Goal: Transaction & Acquisition: Subscribe to service/newsletter

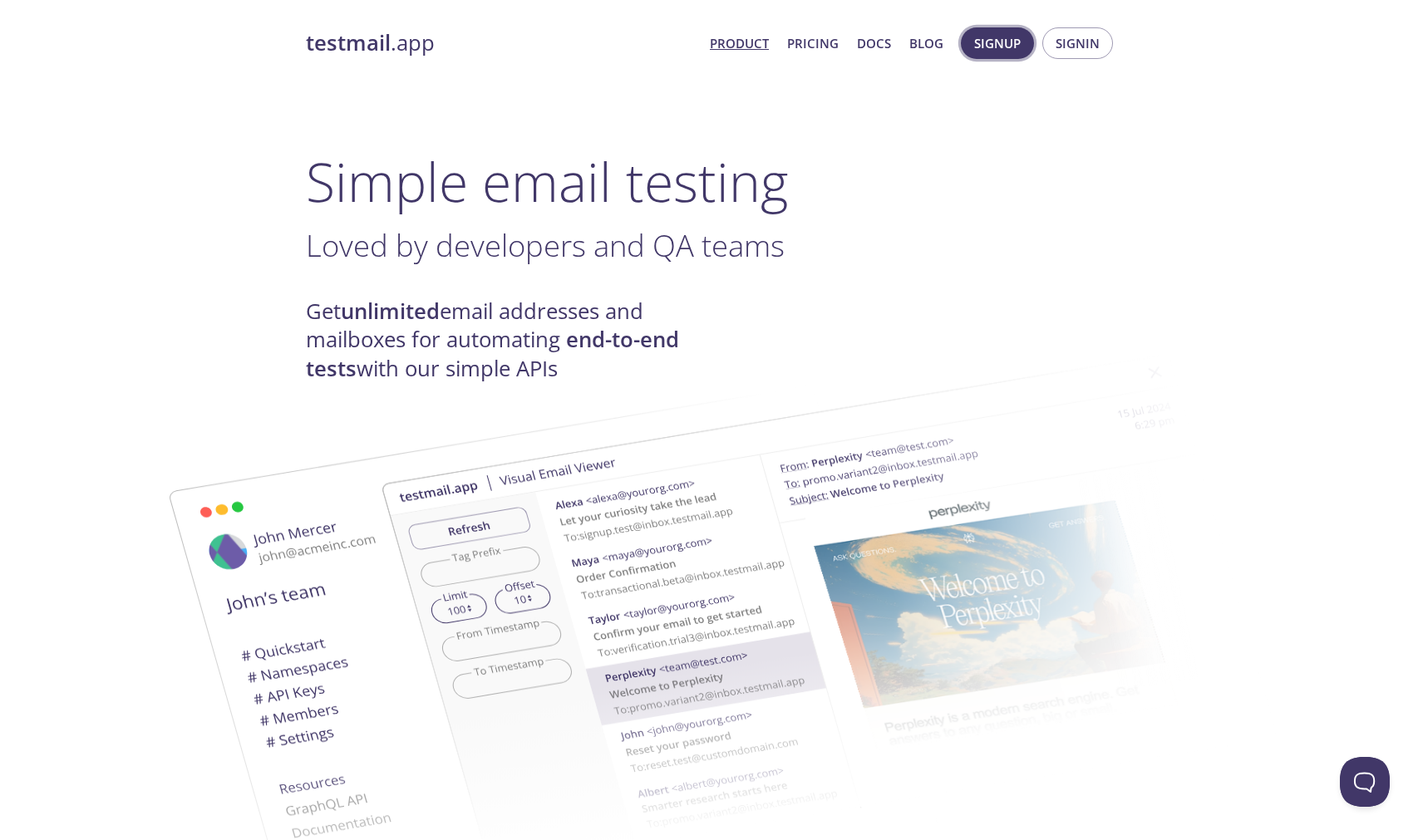
click at [1021, 48] on span "Signup" at bounding box center [997, 43] width 46 height 22
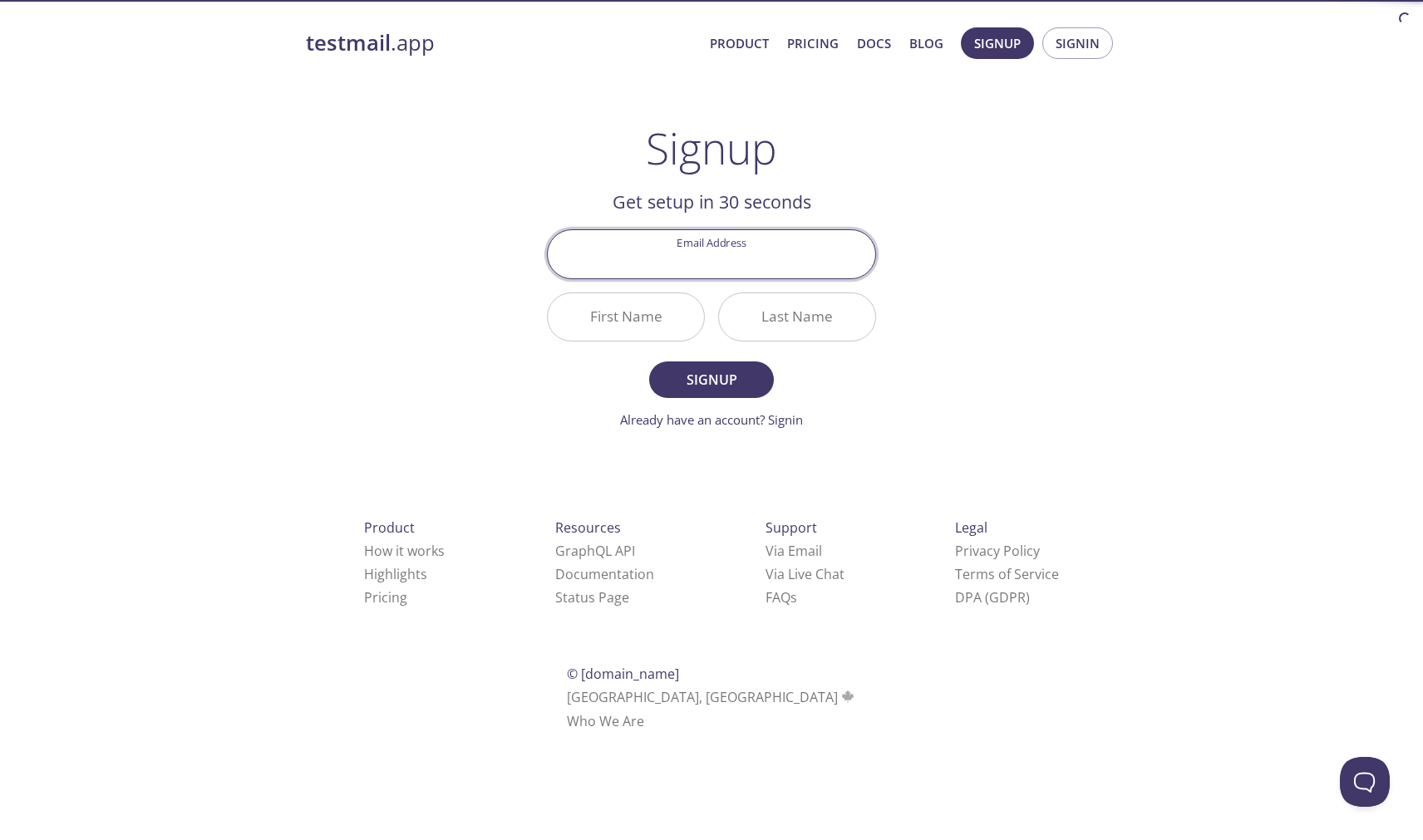
scroll to position [0, 1]
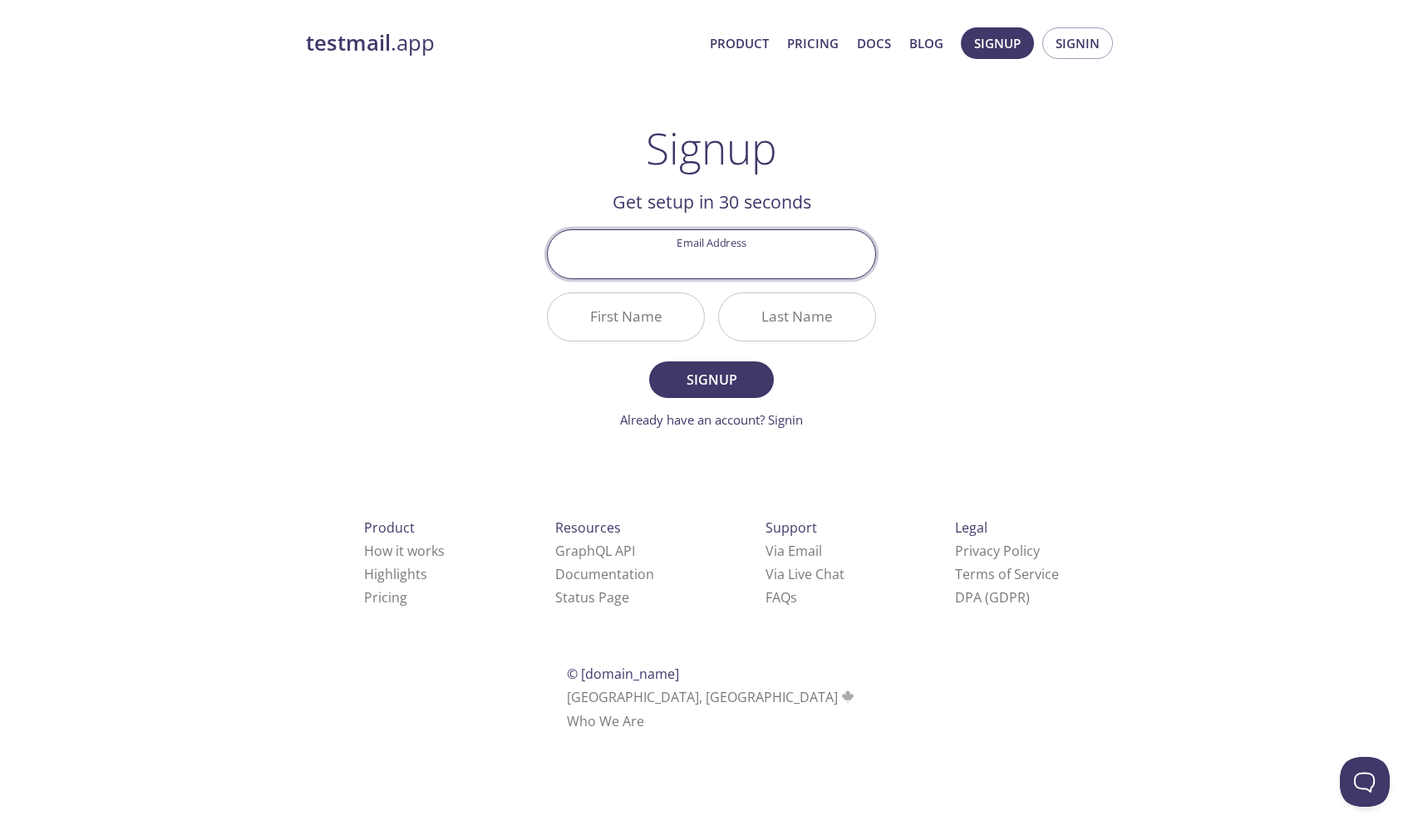
type input "[EMAIL_ADDRESS][DOMAIN_NAME]"
type input "Minjae"
type input "L"
click at [759, 249] on input "[EMAIL_ADDRESS][DOMAIN_NAME]" at bounding box center [712, 254] width 328 height 47
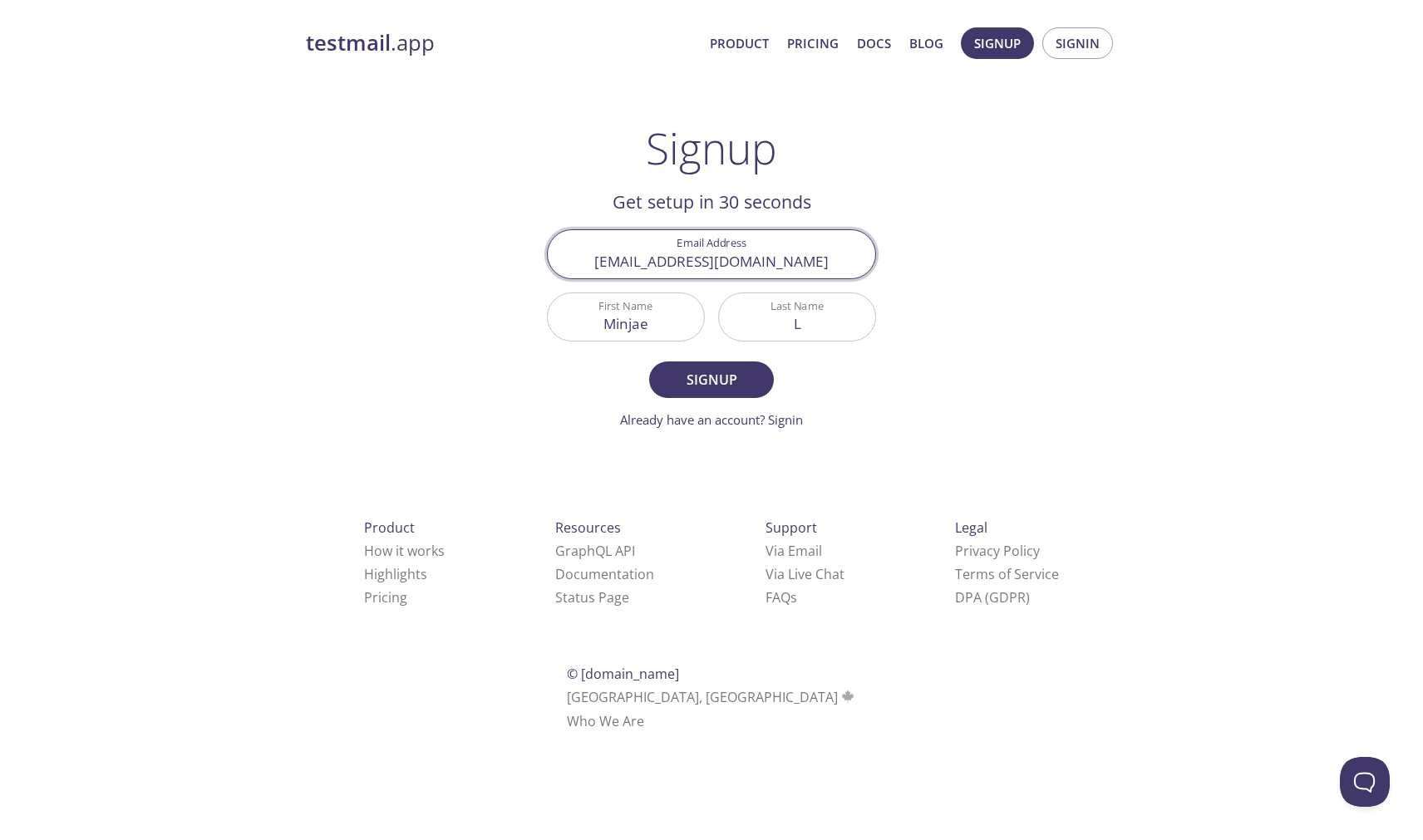
click at [759, 249] on input "[EMAIL_ADDRESS][DOMAIN_NAME]" at bounding box center [712, 254] width 328 height 47
type input "[EMAIL_ADDRESS][DOMAIN_NAME]"
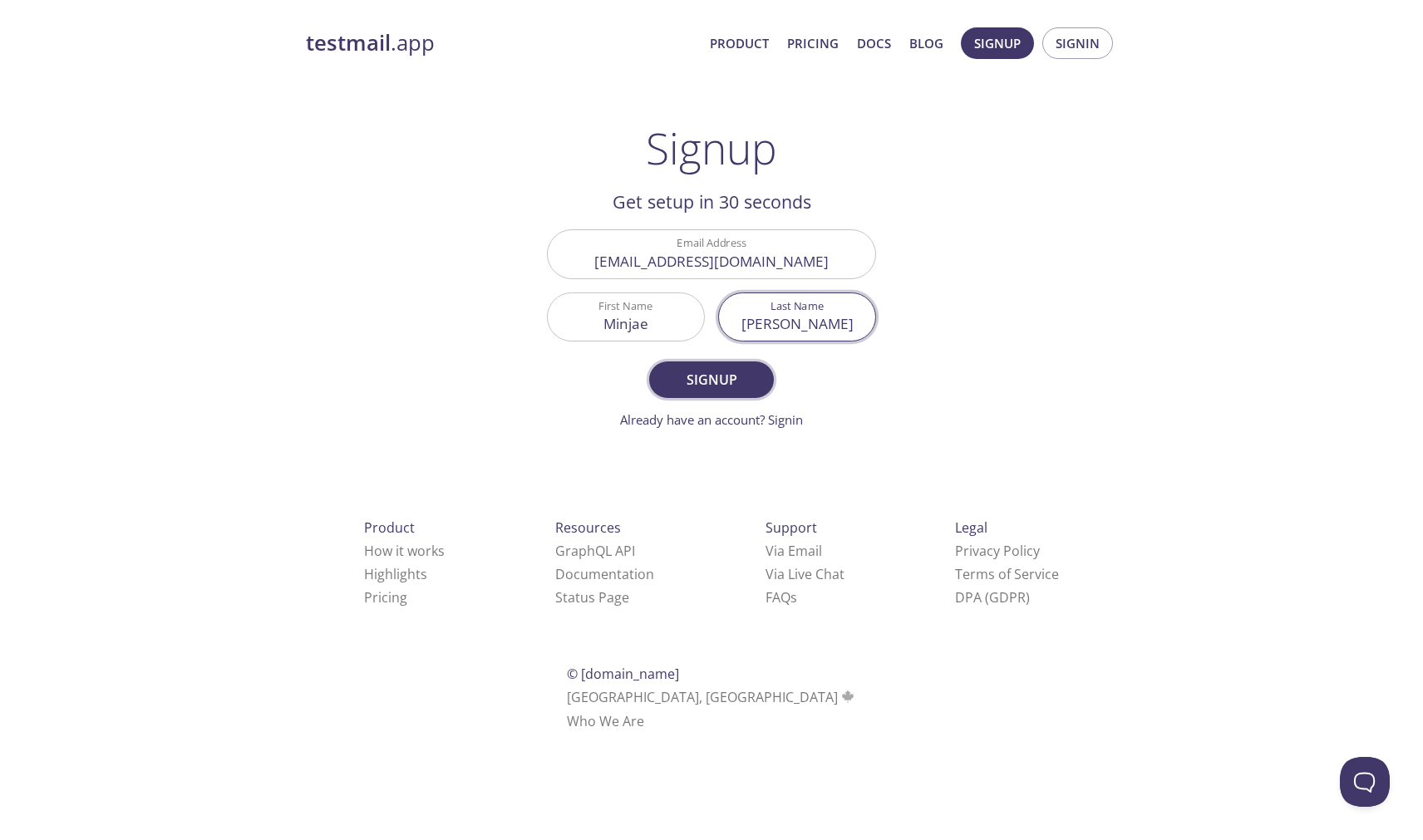
type input "[PERSON_NAME]"
click at [731, 371] on span "Signup" at bounding box center [712, 380] width 89 height 24
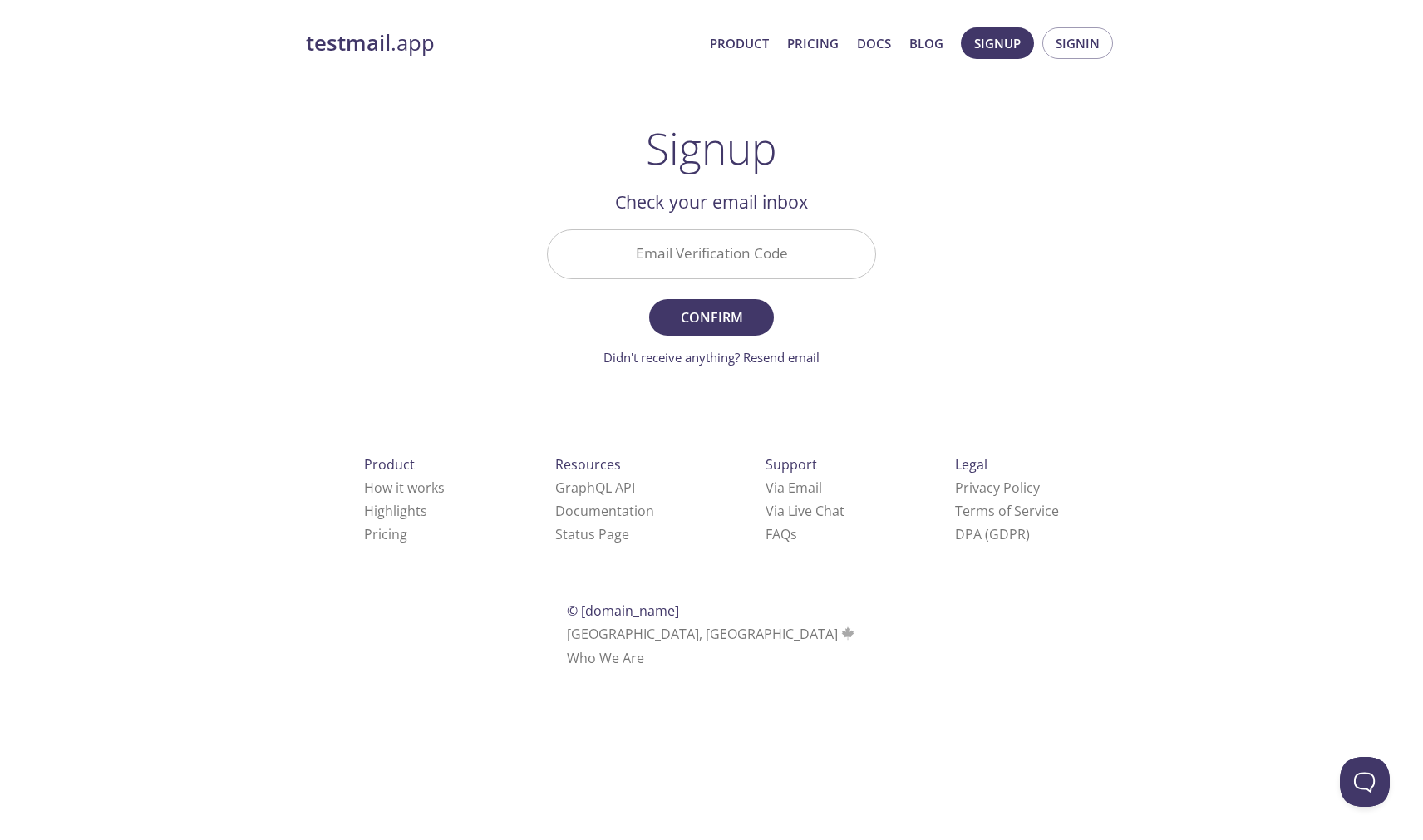
click at [749, 256] on input "Email Verification Code" at bounding box center [712, 254] width 328 height 47
paste input "BV6FA7S"
type input "BV6FA7S"
click at [735, 318] on span "Confirm" at bounding box center [712, 318] width 89 height 24
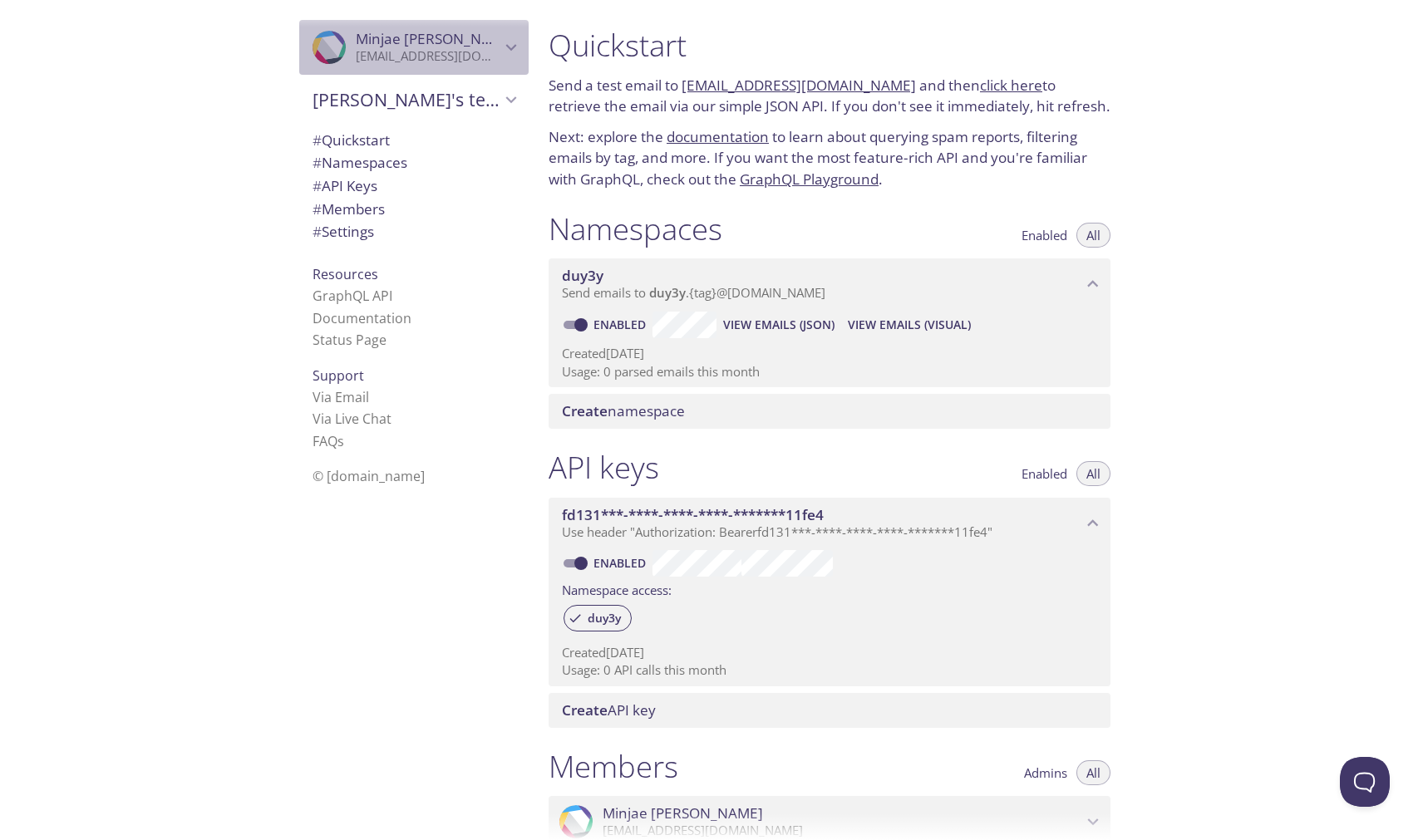
click at [456, 45] on span "[PERSON_NAME]" at bounding box center [427, 38] width 145 height 19
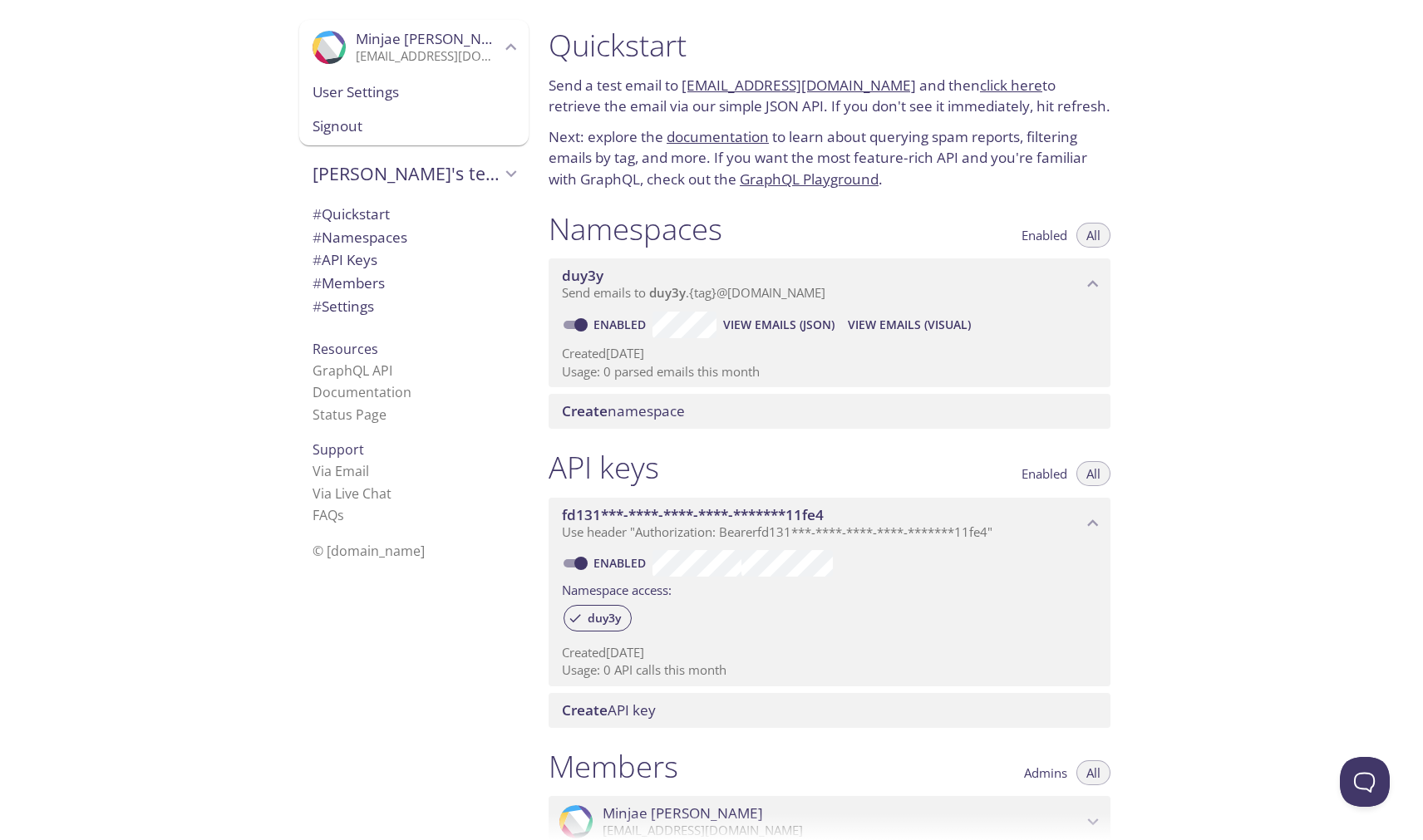
click at [333, 306] on span "# Settings" at bounding box center [343, 305] width 61 height 19
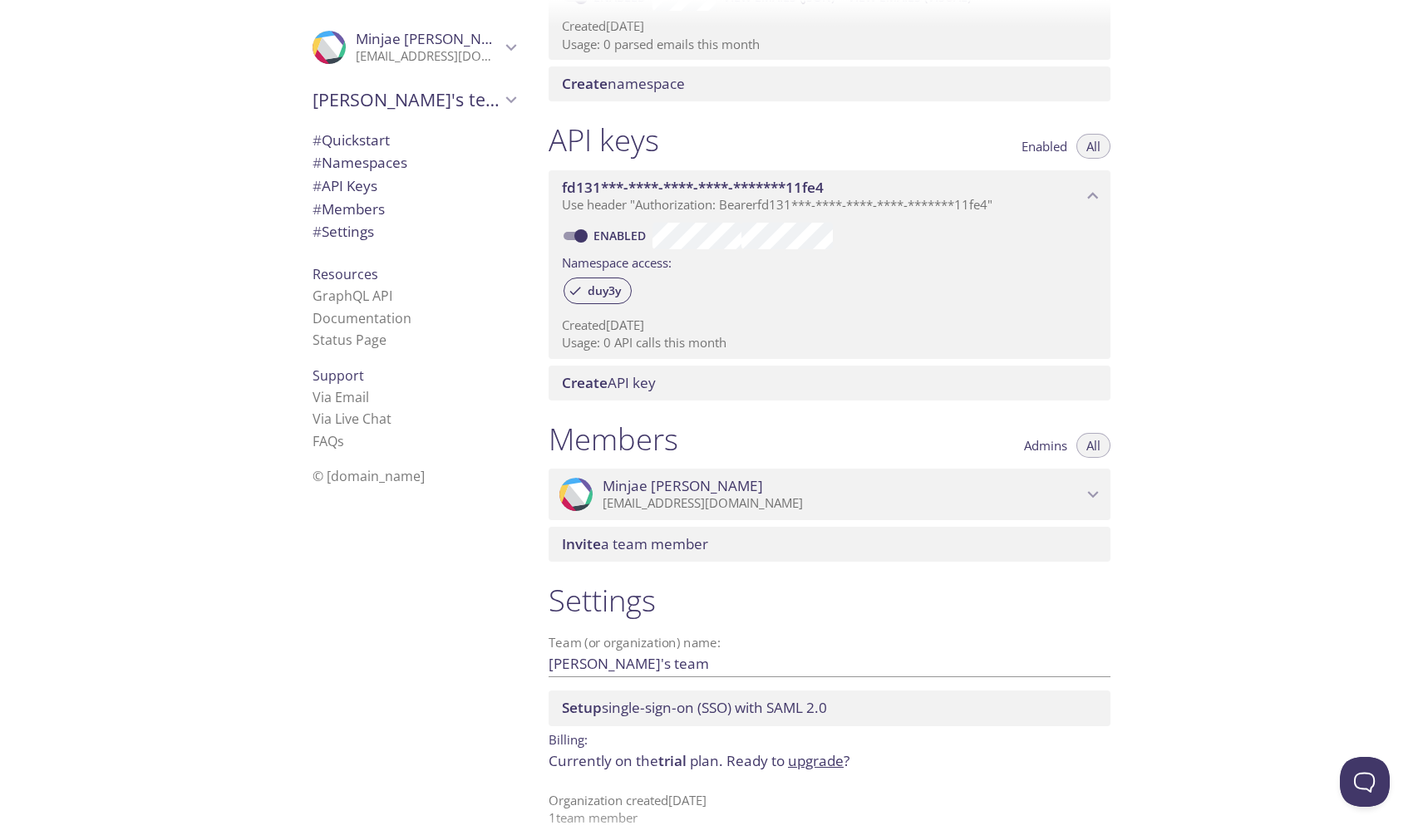
click at [1169, 451] on div "Quickstart Send a test email to [EMAIL_ADDRESS][DOMAIN_NAME] and then click her…" at bounding box center [979, 420] width 888 height 840
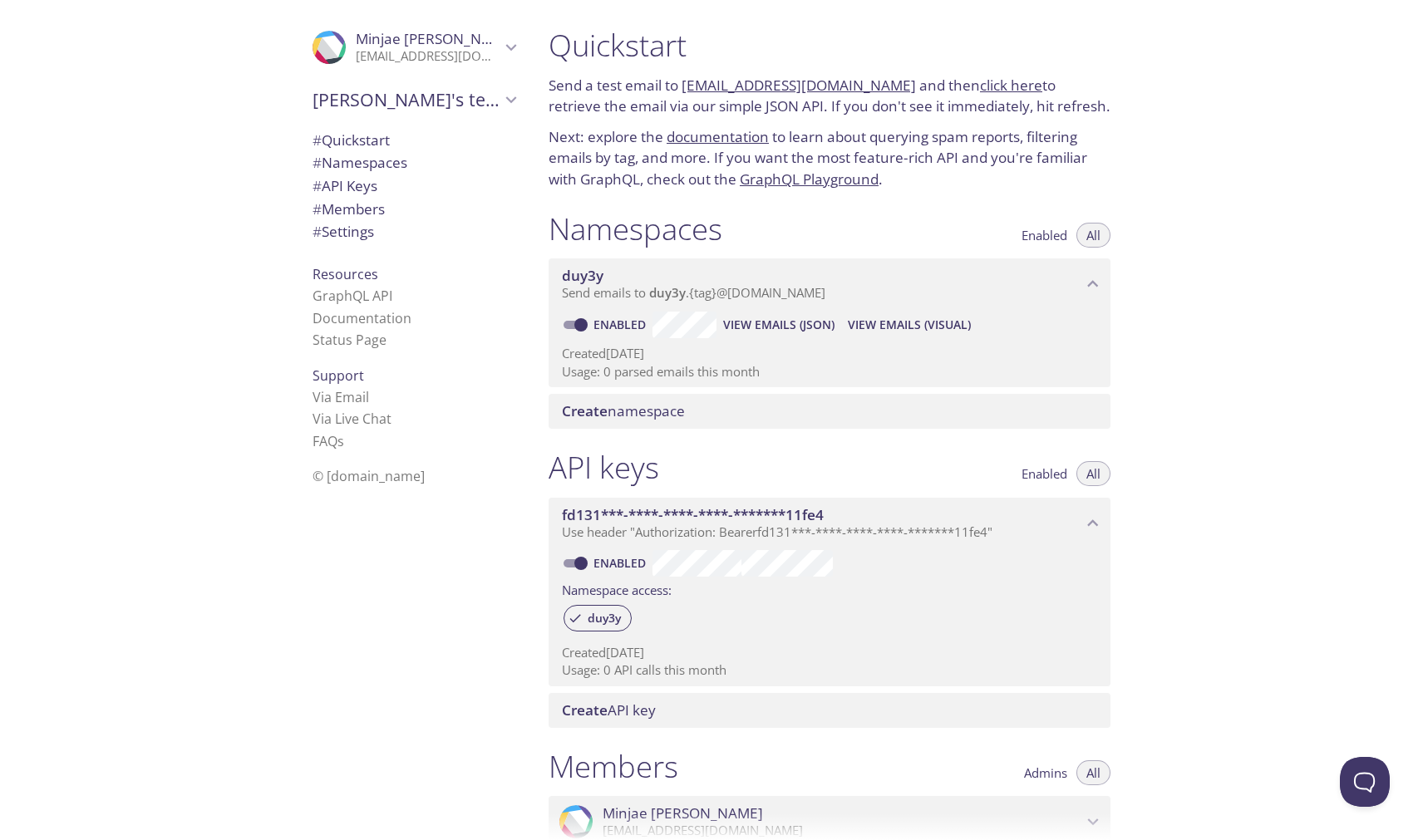
click at [484, 51] on p "[EMAIL_ADDRESS][DOMAIN_NAME]" at bounding box center [427, 56] width 145 height 17
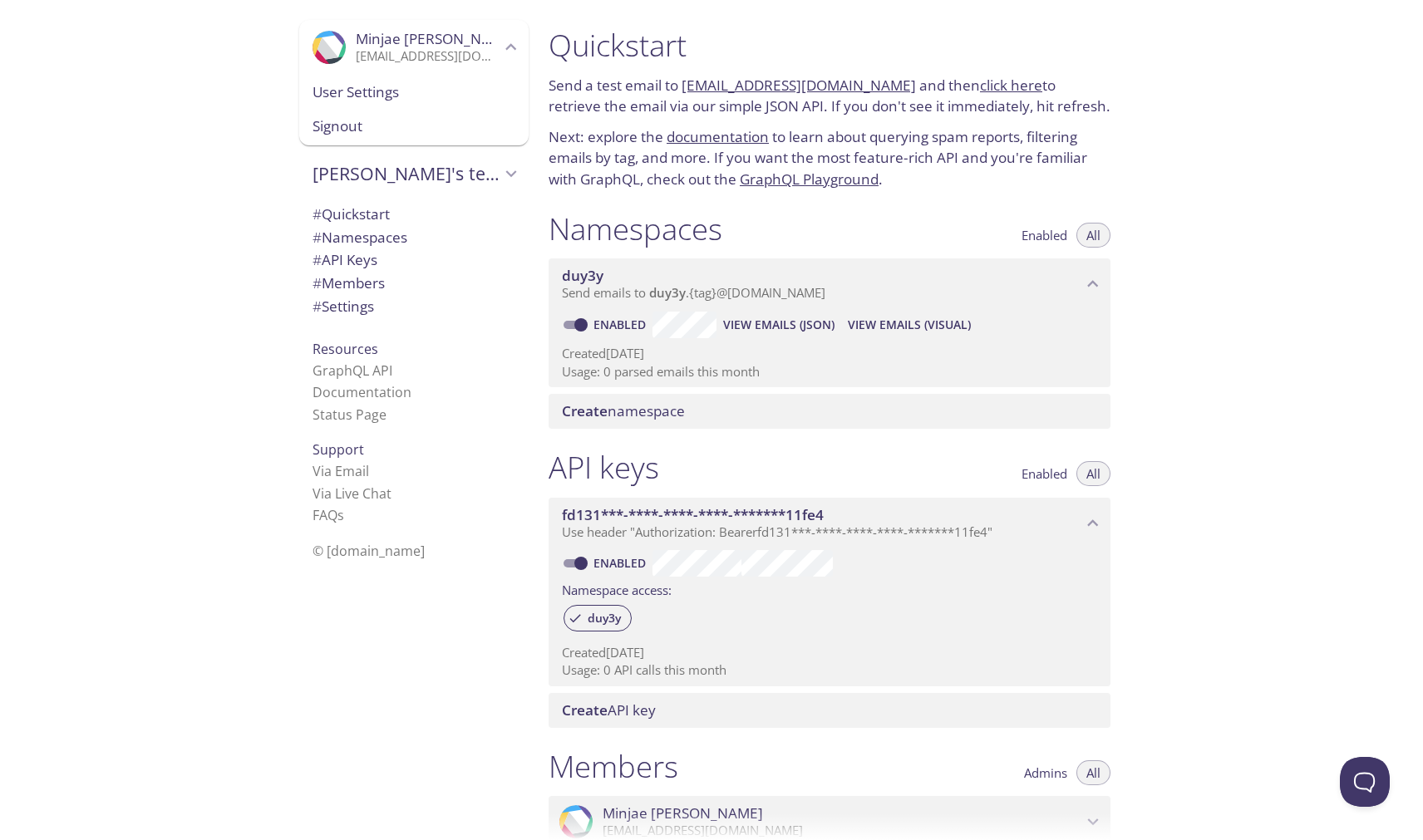
click at [450, 93] on span "User Settings" at bounding box center [414, 92] width 203 height 22
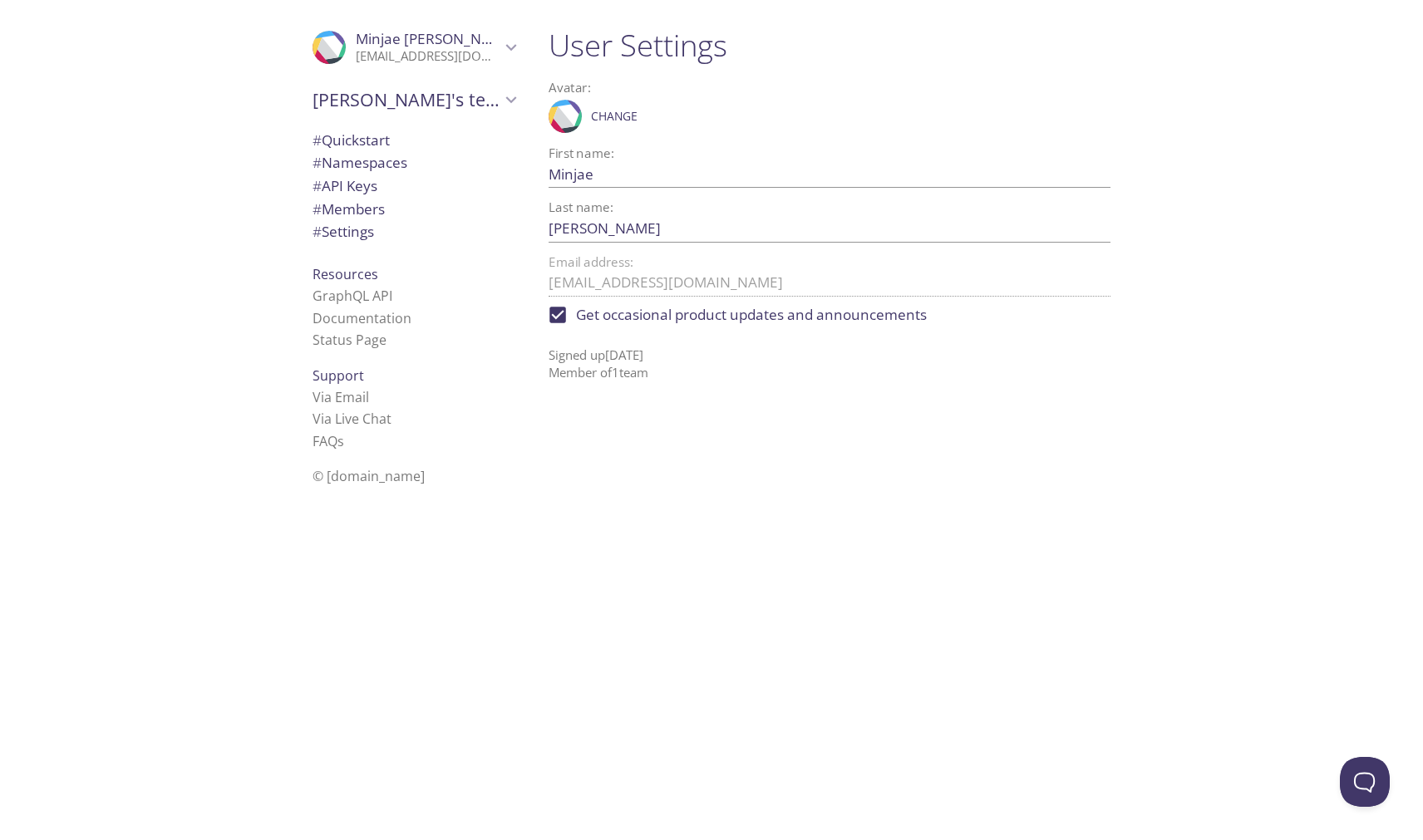
click at [429, 107] on span "[PERSON_NAME]'s team" at bounding box center [406, 100] width 188 height 24
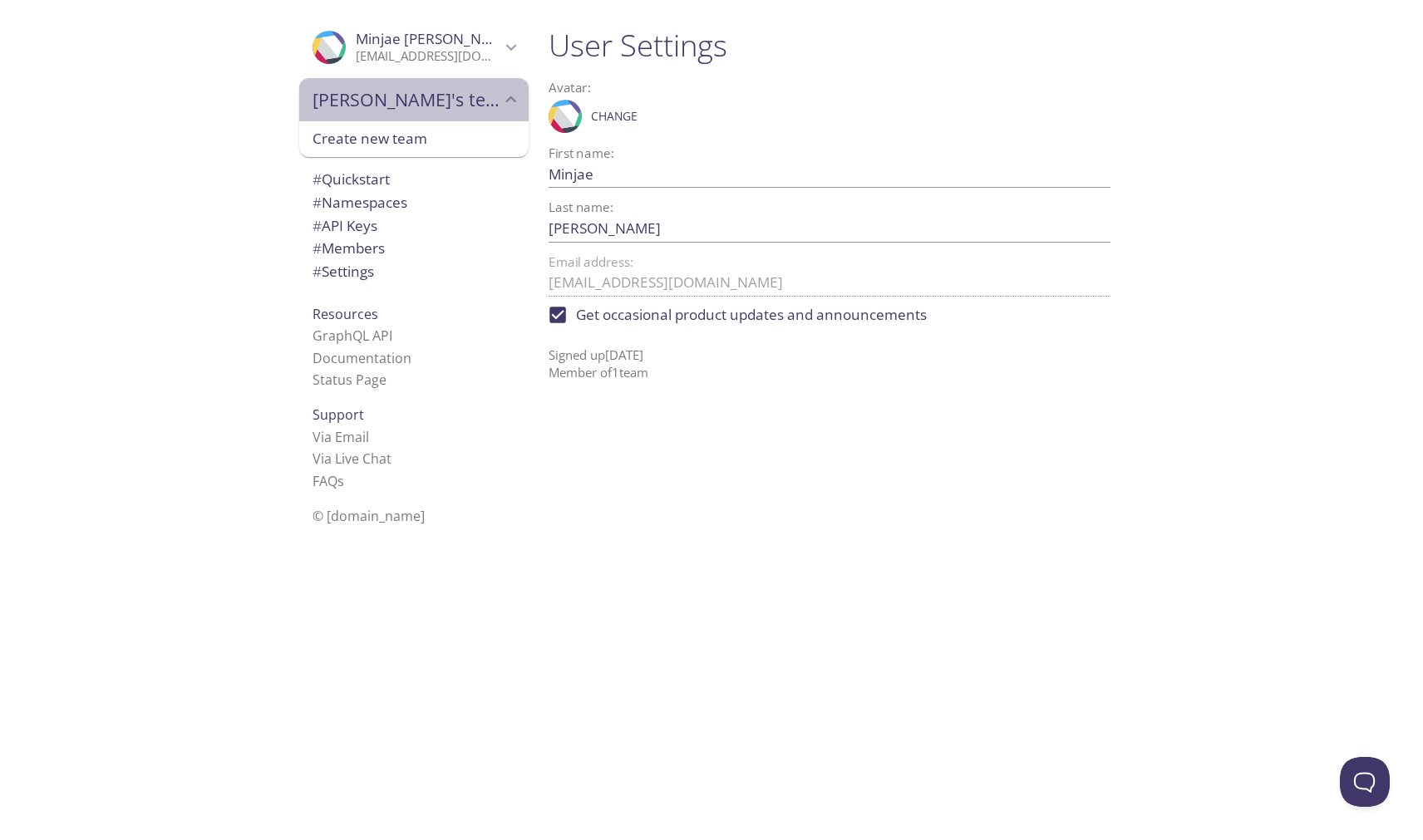
click at [439, 100] on span "[PERSON_NAME]'s team" at bounding box center [406, 100] width 188 height 24
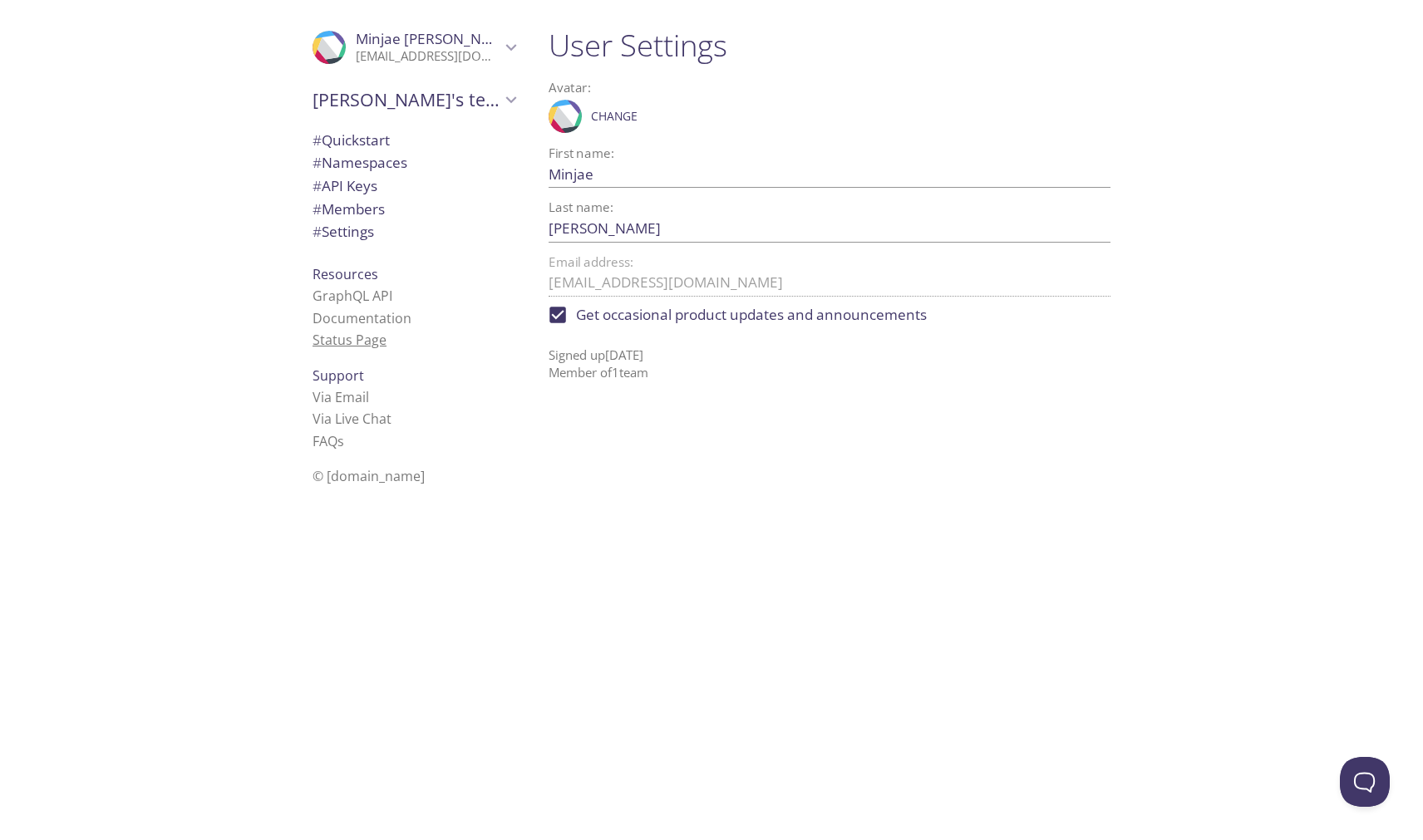
click at [371, 331] on link "Status Page" at bounding box center [349, 339] width 74 height 19
click at [371, 232] on span "# Settings" at bounding box center [343, 230] width 61 height 19
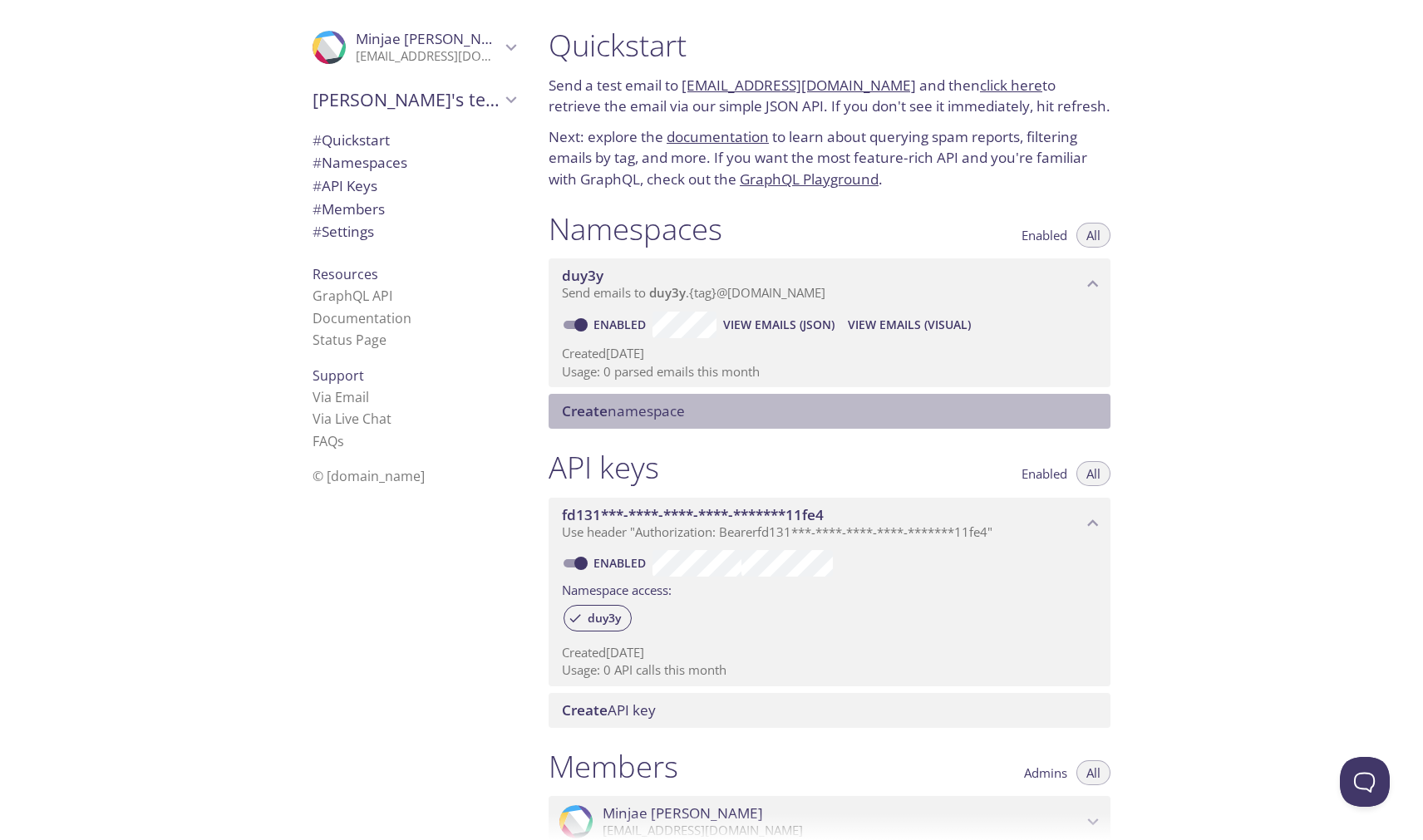
click at [935, 402] on span "Create namespace" at bounding box center [833, 411] width 542 height 19
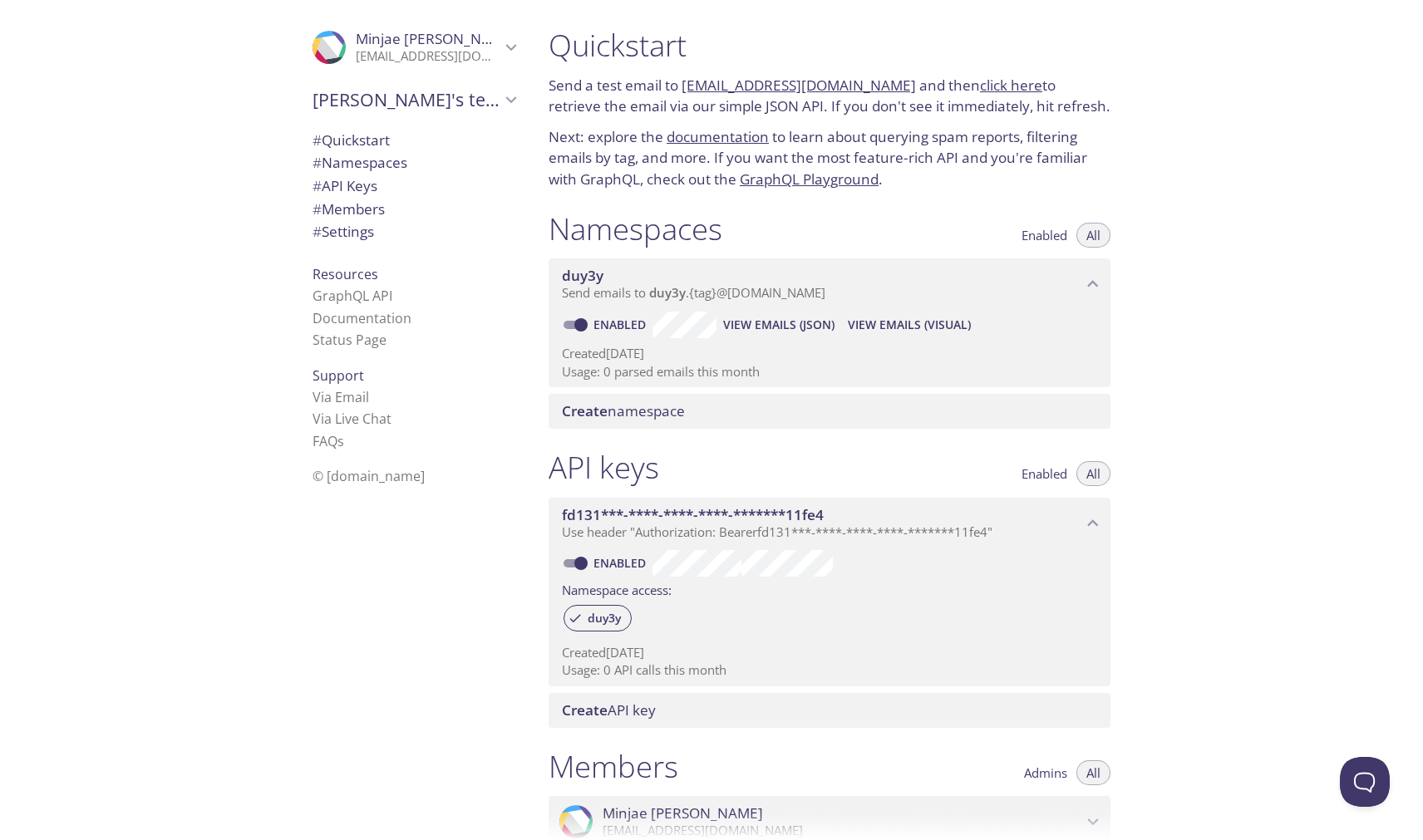
click at [798, 394] on div "Create namespace" at bounding box center [829, 410] width 562 height 34
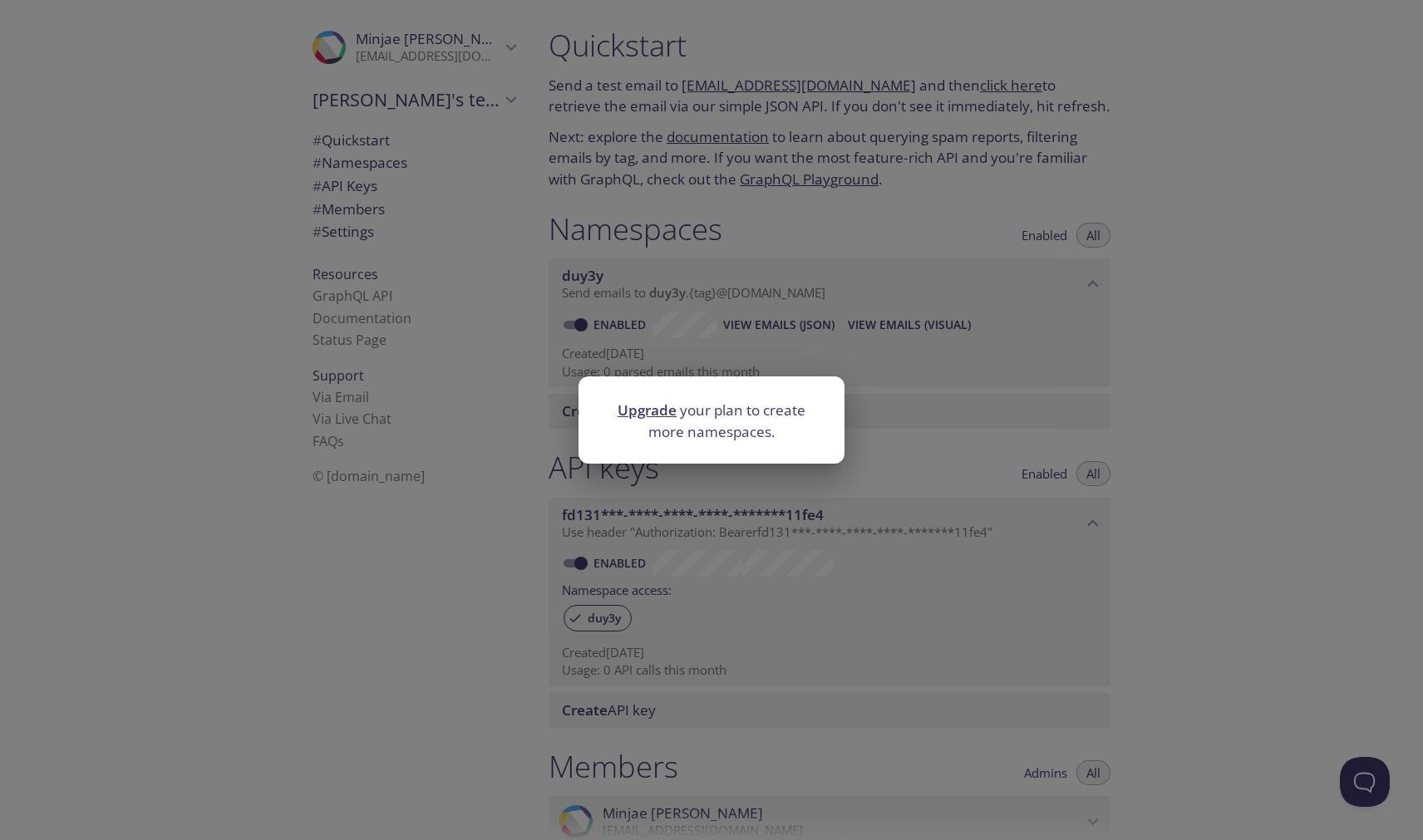
click at [657, 411] on link "Upgrade" at bounding box center [647, 409] width 59 height 19
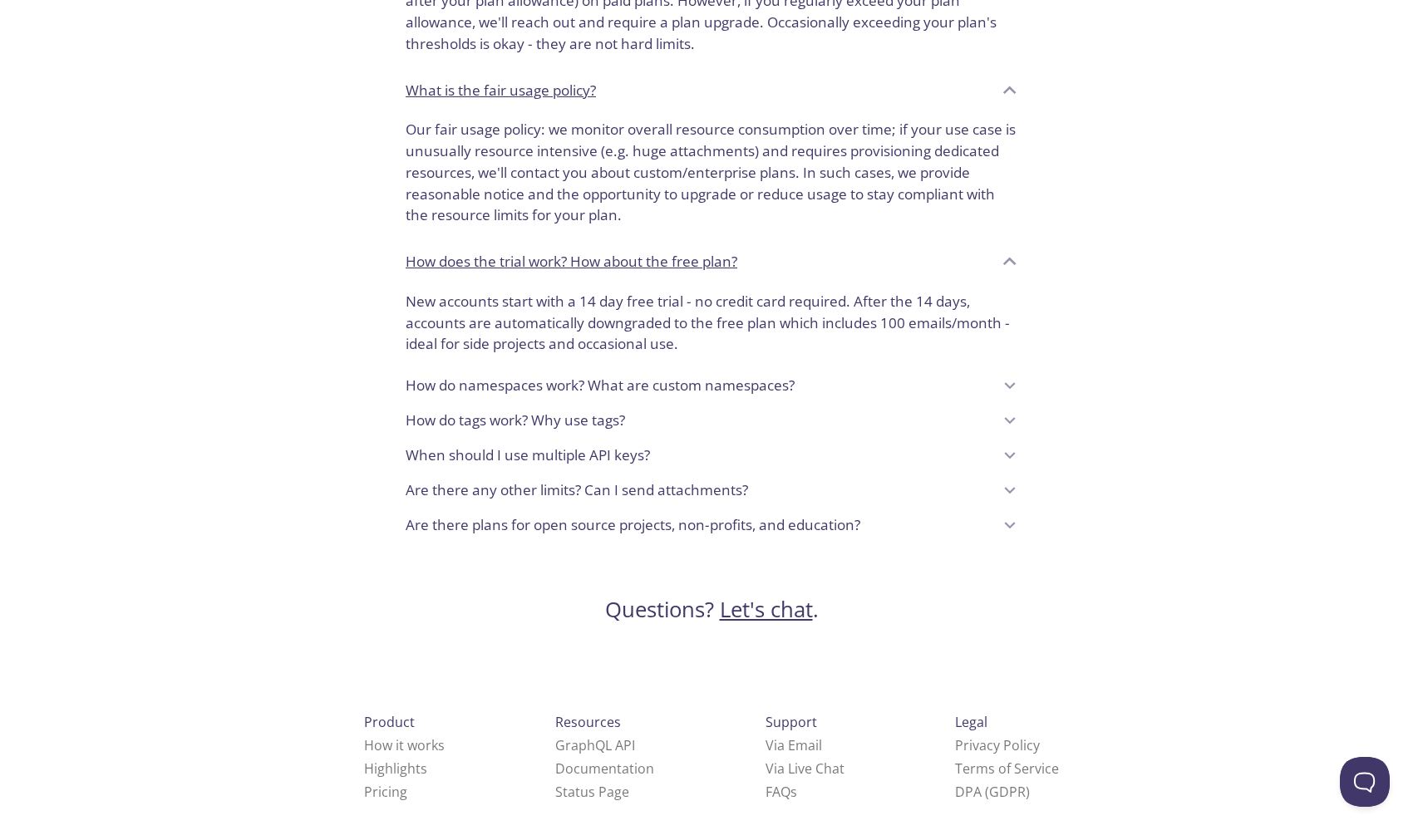
scroll to position [1262, 0]
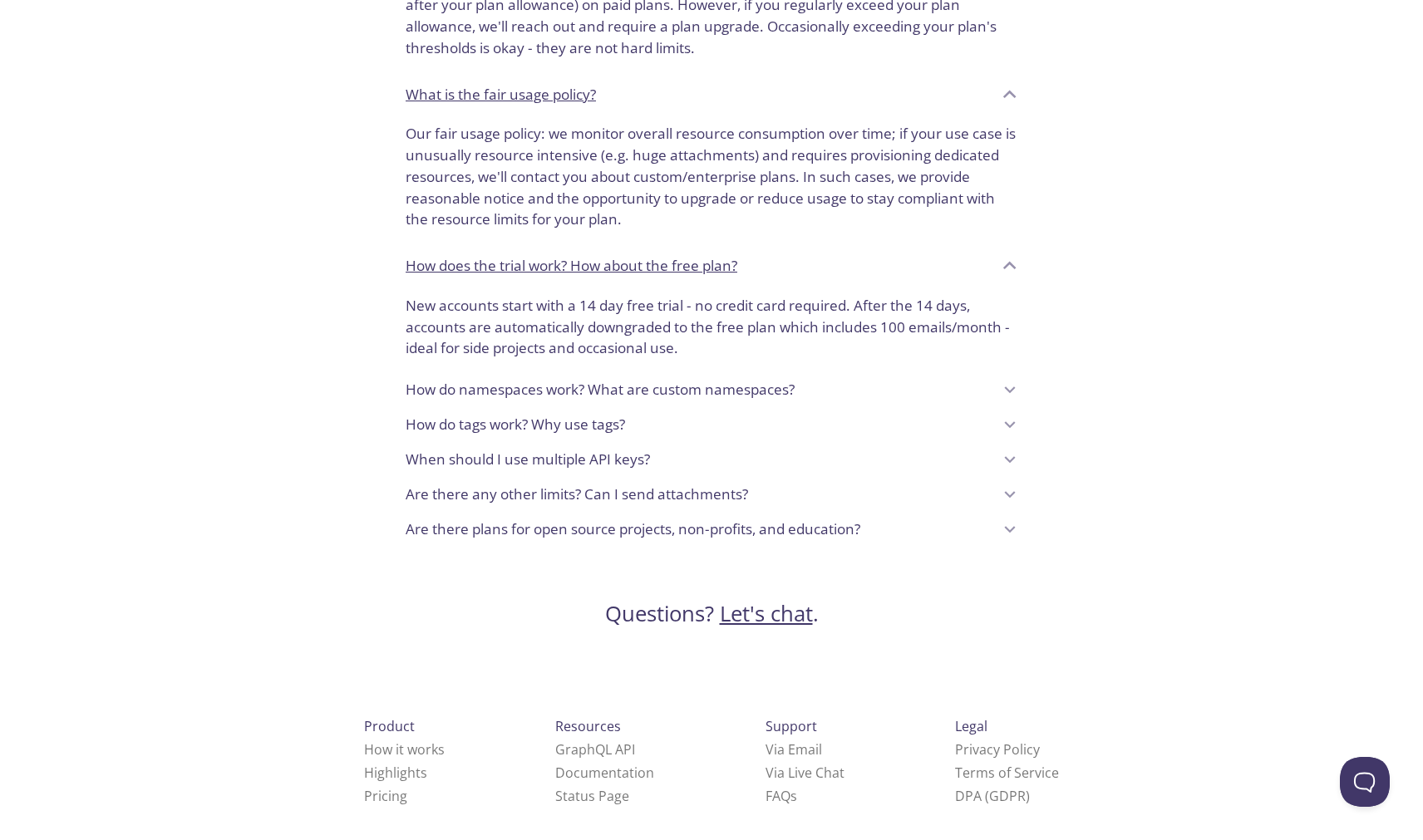
click at [916, 517] on div "Are there plans for open source projects, non-profits, and education?" at bounding box center [699, 529] width 587 height 29
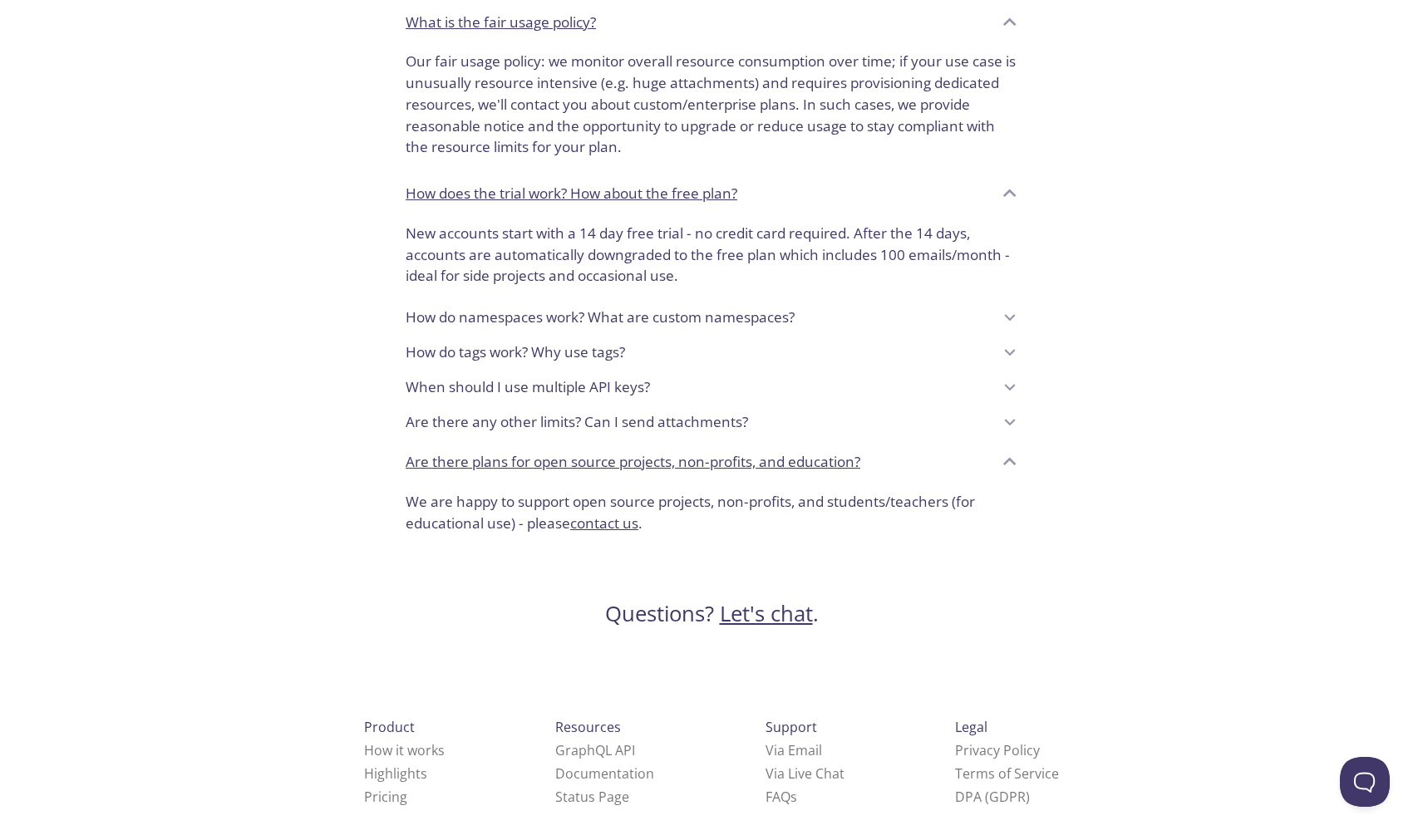
scroll to position [1333, 0]
click at [591, 514] on link "contact us" at bounding box center [603, 523] width 68 height 19
